Goal: Book appointment/travel/reservation

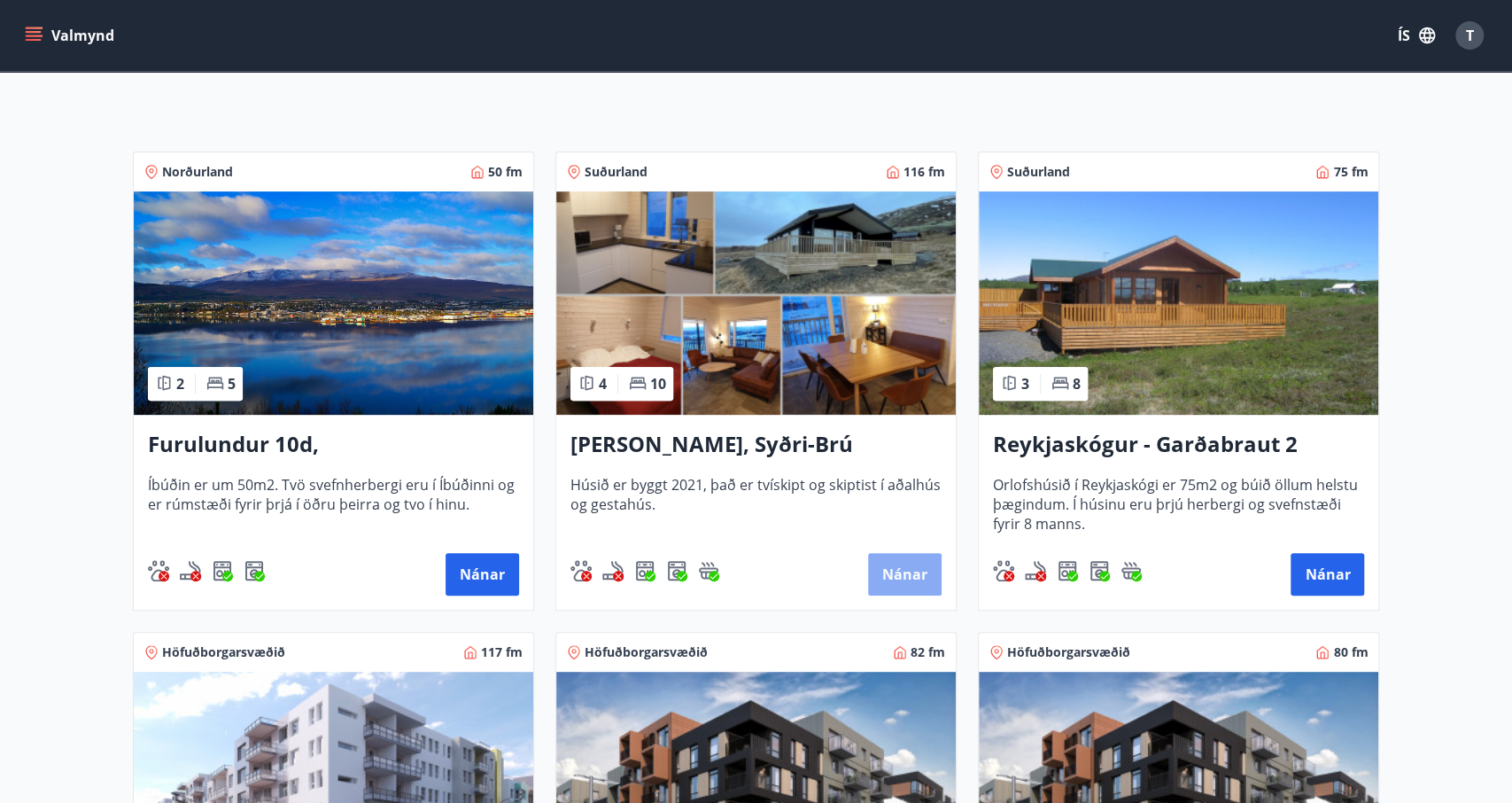
click at [901, 557] on button "Nánar" at bounding box center [905, 574] width 74 height 43
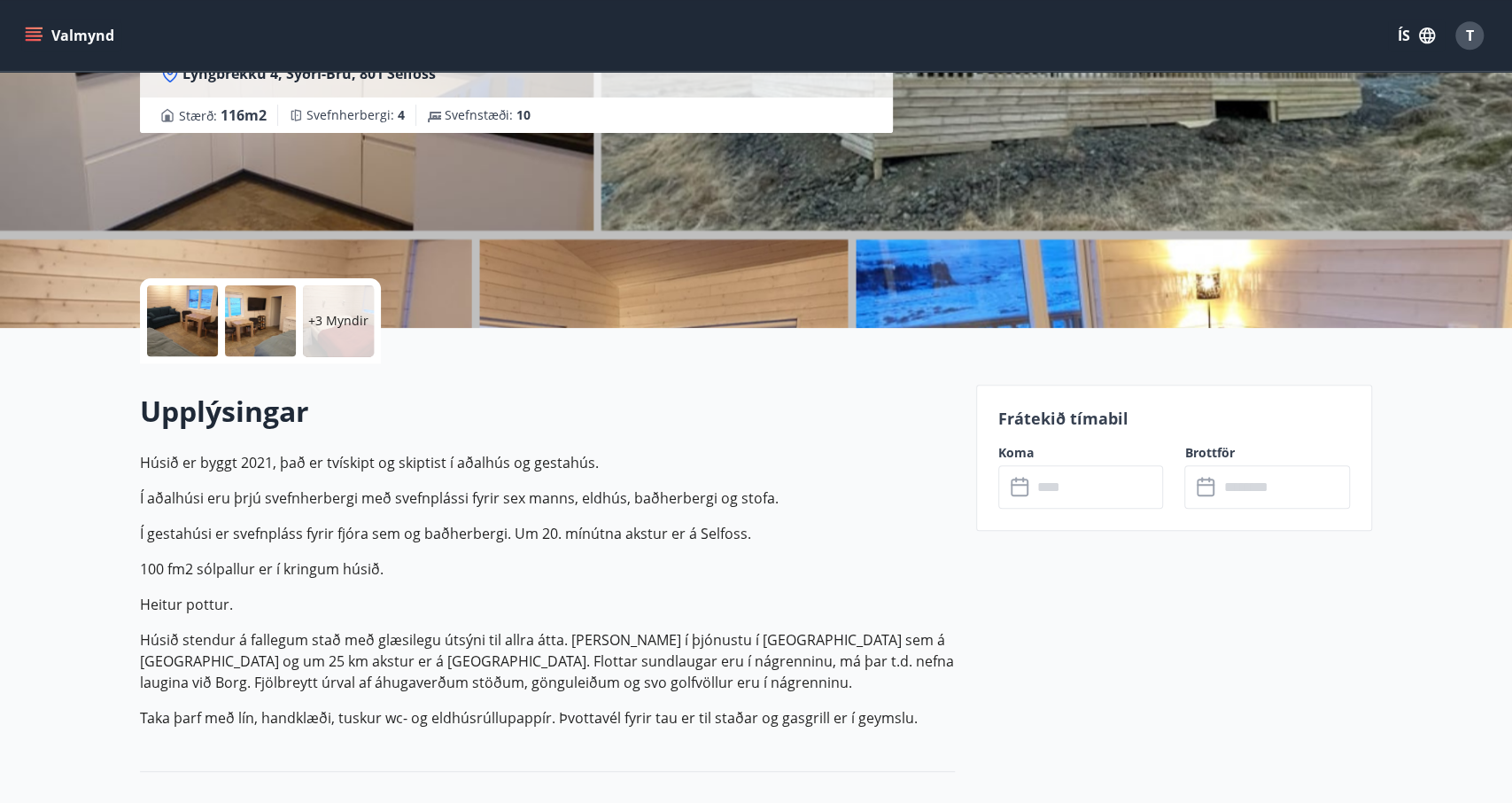
scroll to position [277, 0]
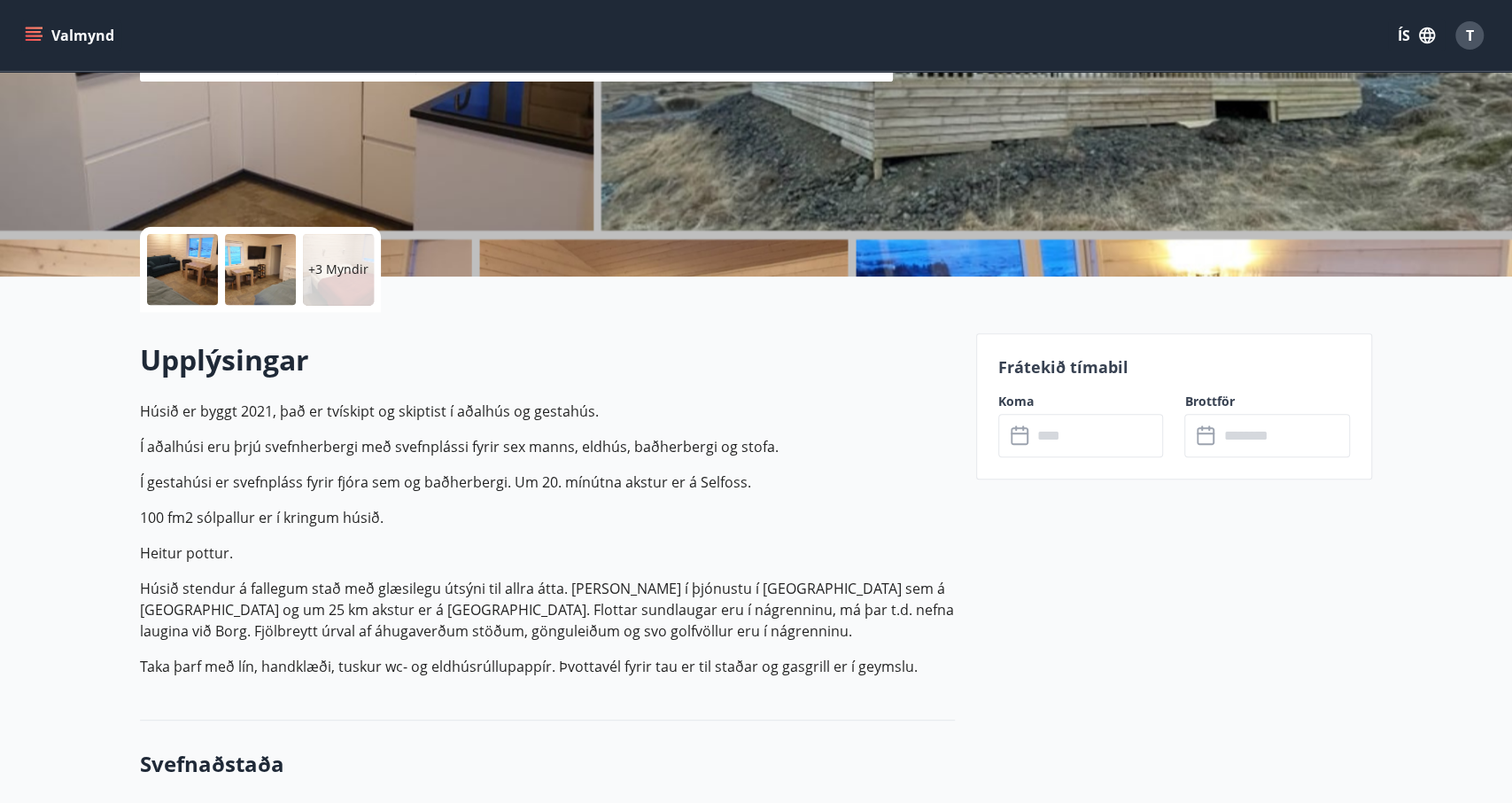
click at [1071, 416] on input "text" at bounding box center [1098, 435] width 132 height 44
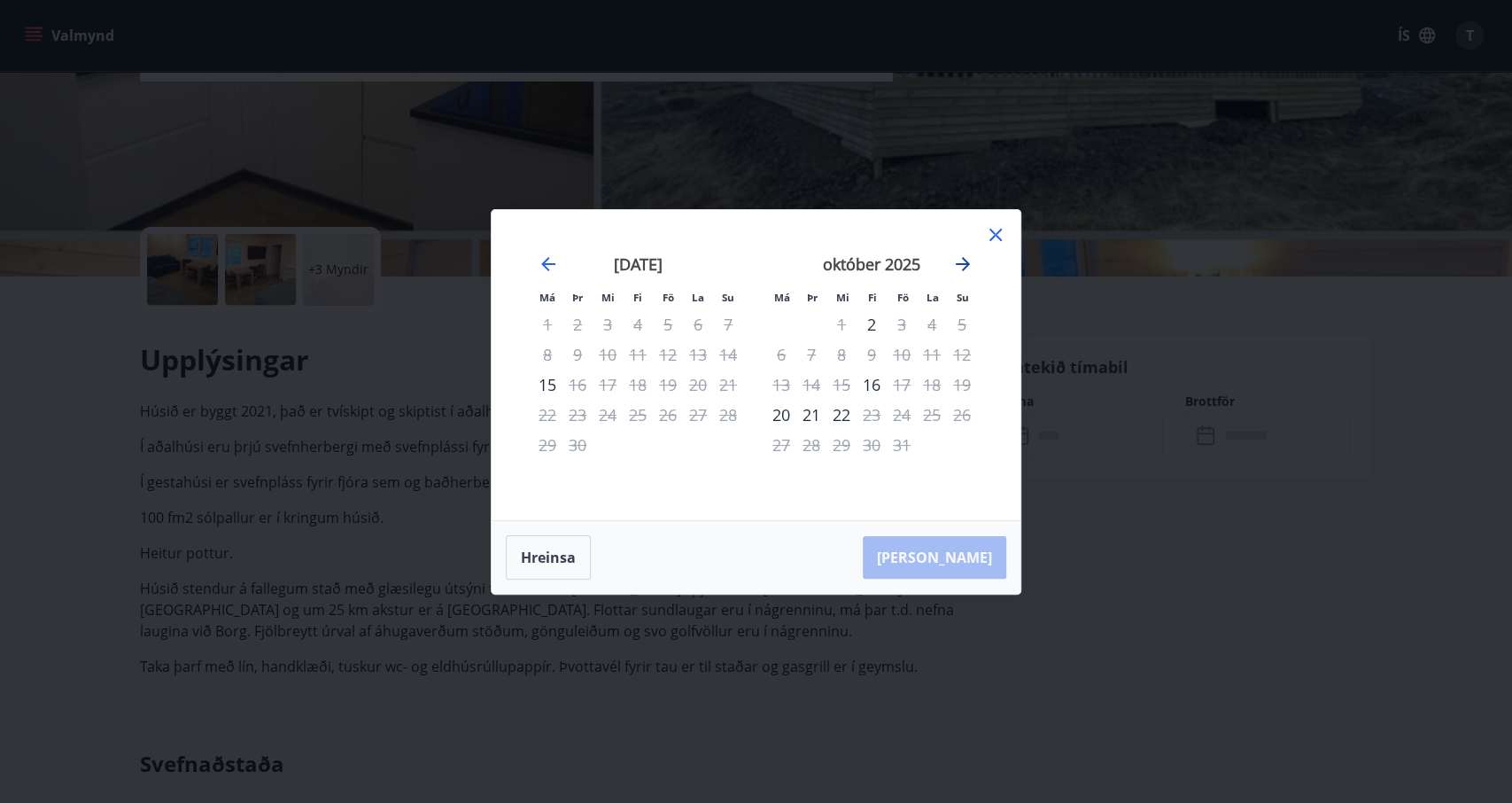
click at [965, 268] on icon "Move forward to switch to the next month." at bounding box center [963, 264] width 14 height 14
click at [966, 260] on icon "Move forward to switch to the next month." at bounding box center [963, 264] width 21 height 21
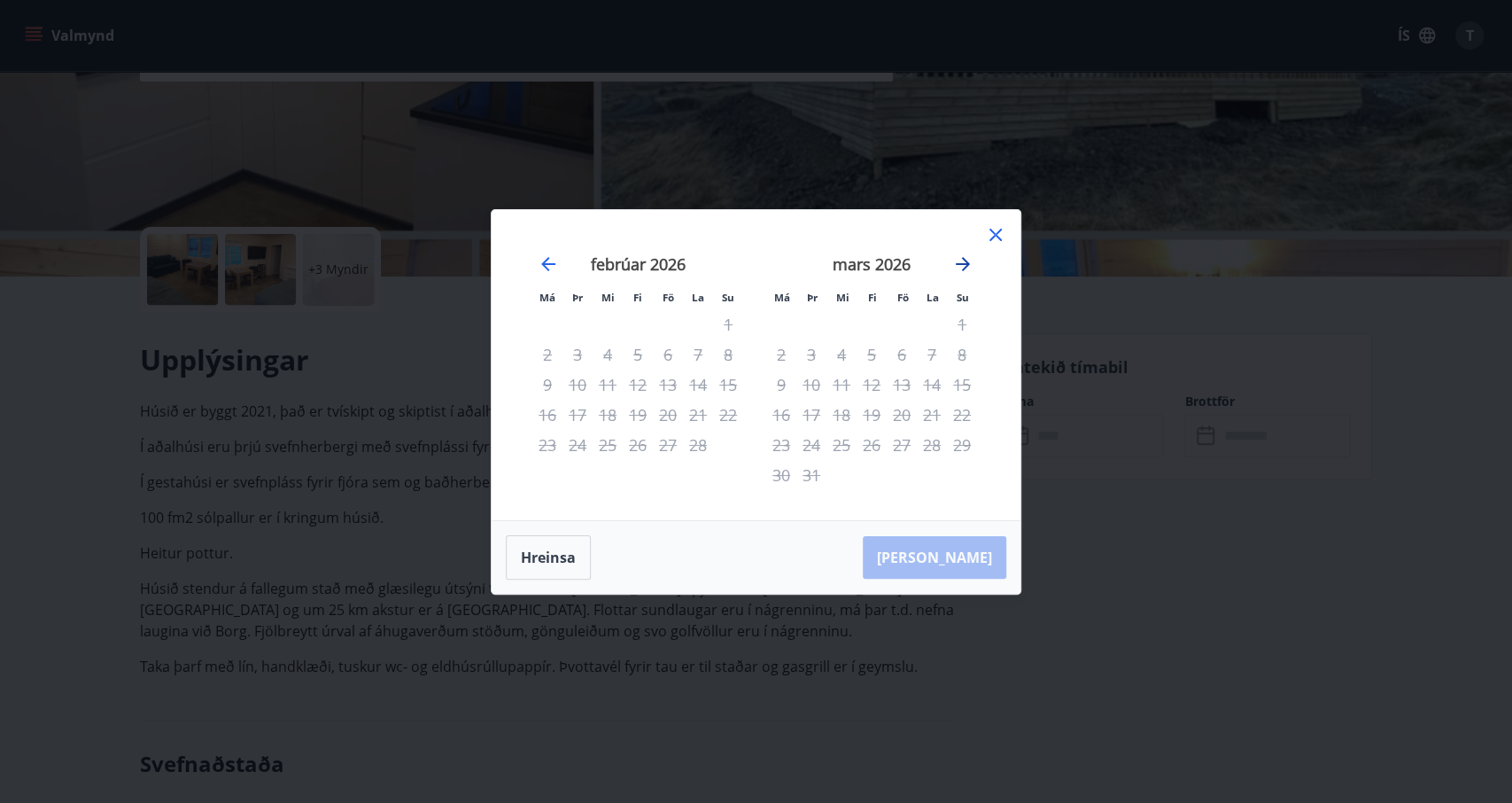
click at [966, 260] on icon "Move forward to switch to the next month." at bounding box center [963, 264] width 21 height 21
click at [554, 262] on icon "Move backward to switch to the previous month." at bounding box center [548, 264] width 21 height 21
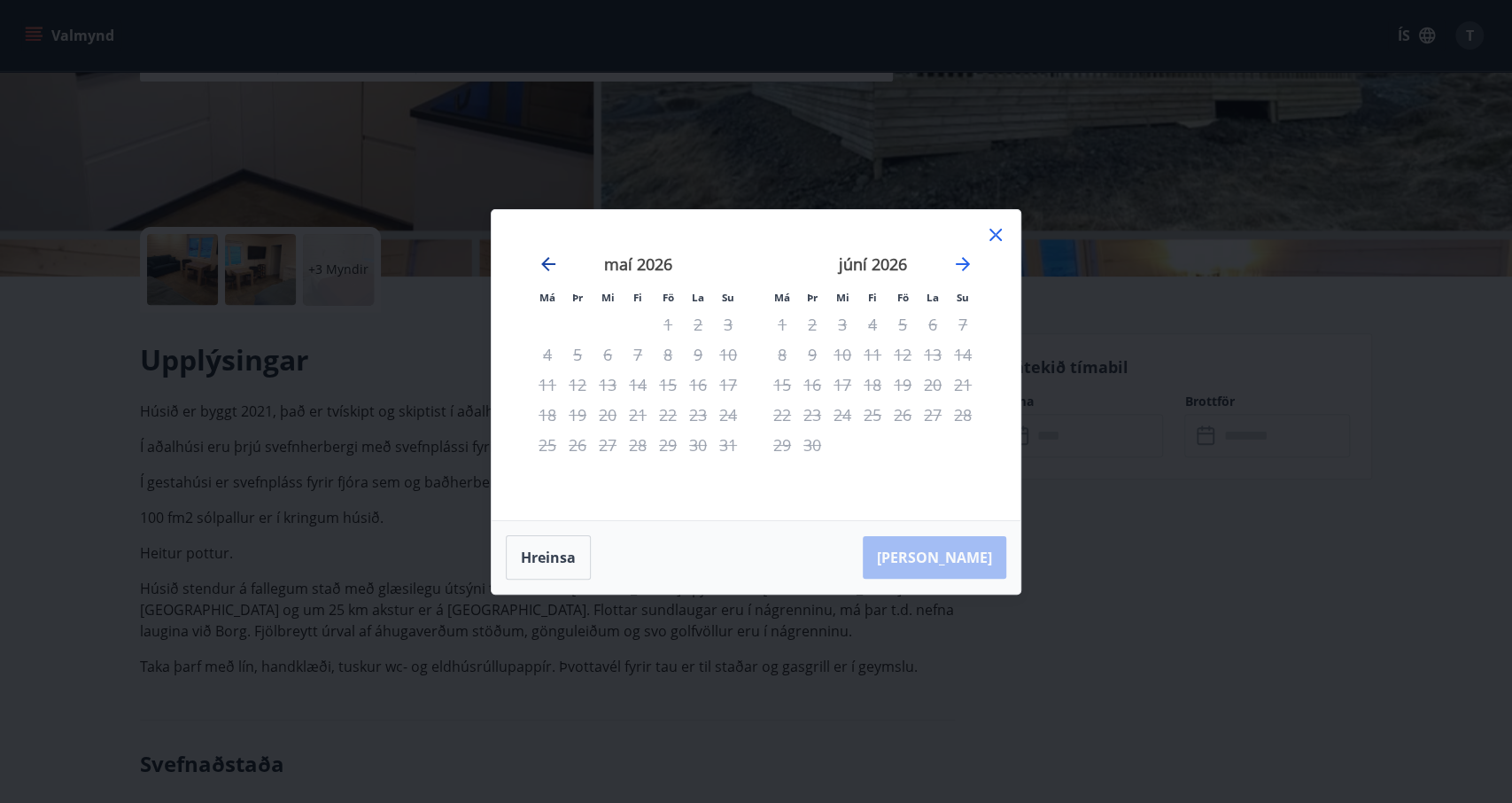
click at [554, 262] on icon "Move backward to switch to the previous month." at bounding box center [548, 264] width 21 height 21
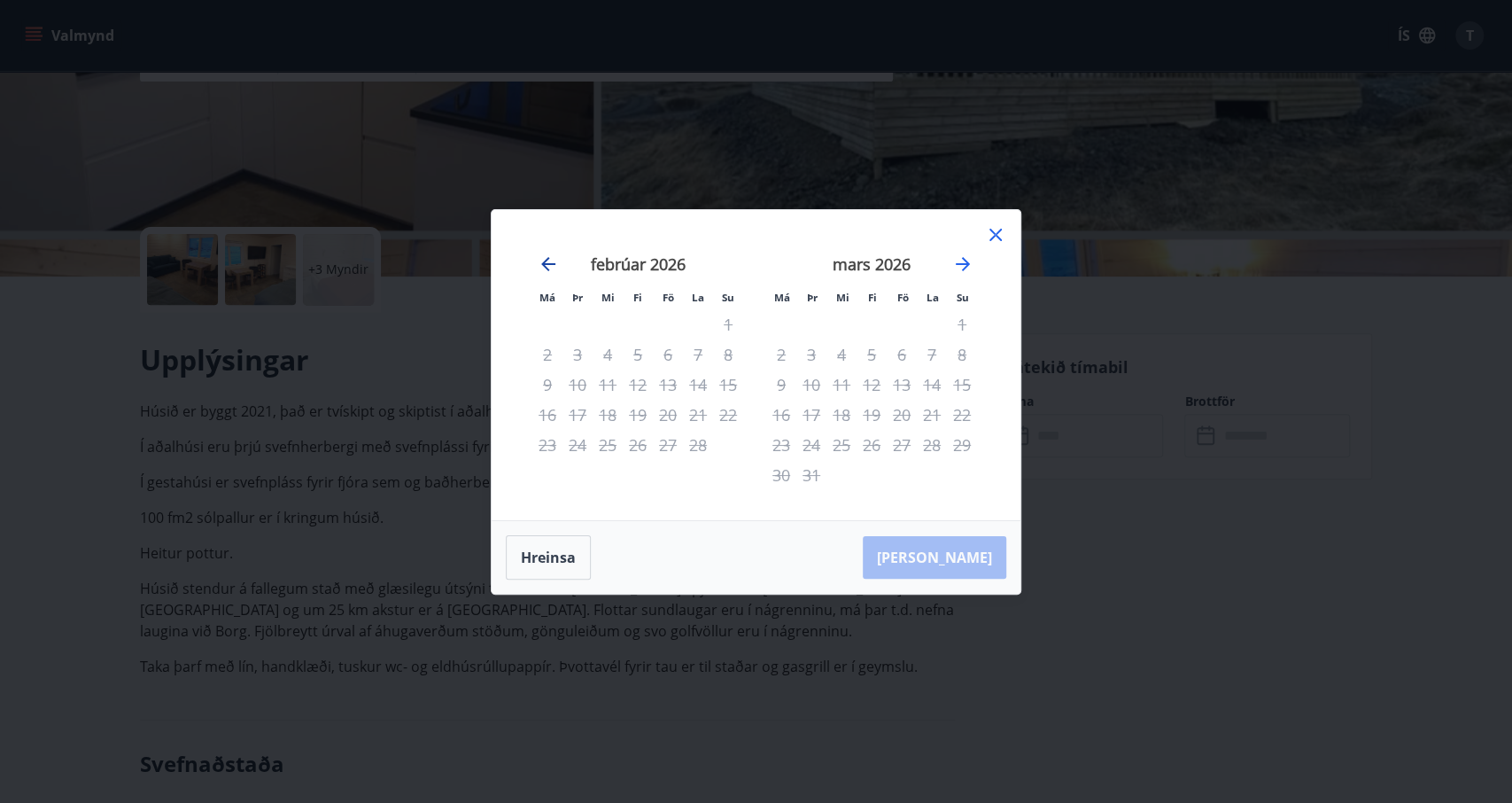
click at [554, 262] on icon "Move backward to switch to the previous month." at bounding box center [548, 264] width 21 height 21
click at [993, 233] on icon at bounding box center [996, 235] width 12 height 12
